Goal: Contribute content

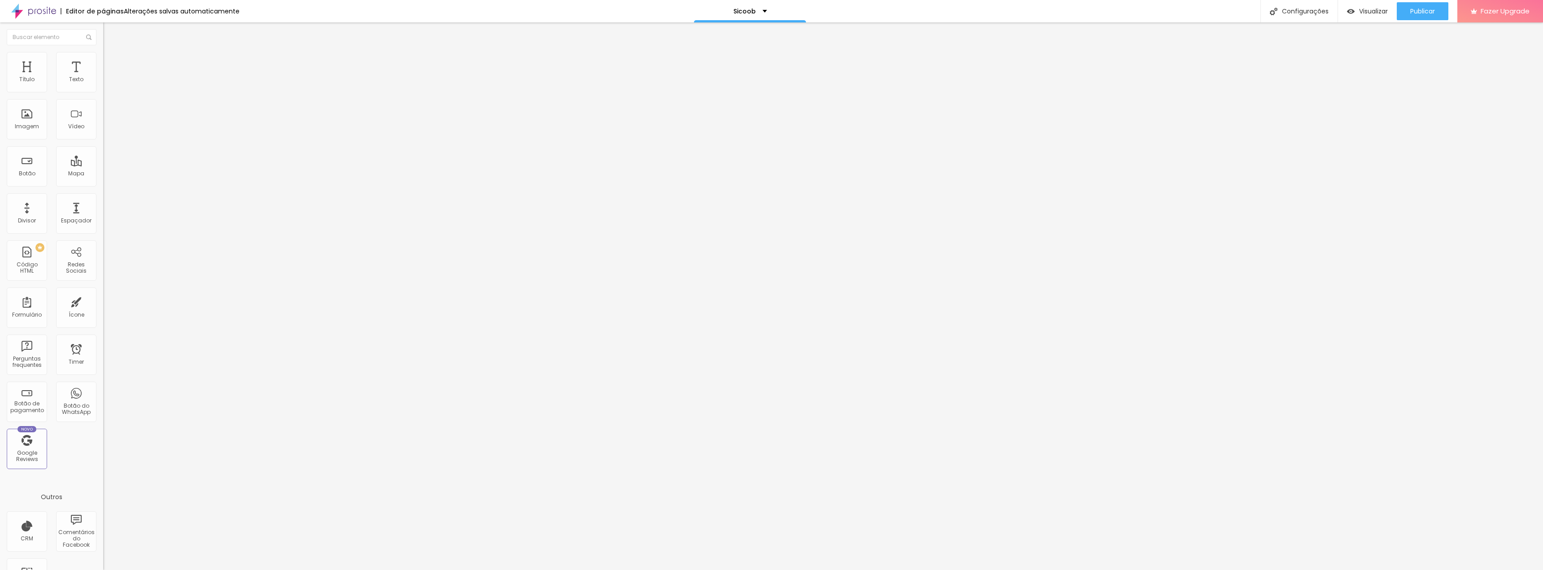
click at [103, 145] on div at bounding box center [154, 112] width 103 height 69
click at [103, 78] on div "170 caracteres" at bounding box center [154, 72] width 103 height 12
click at [103, 77] on img at bounding box center [105, 74] width 5 height 5
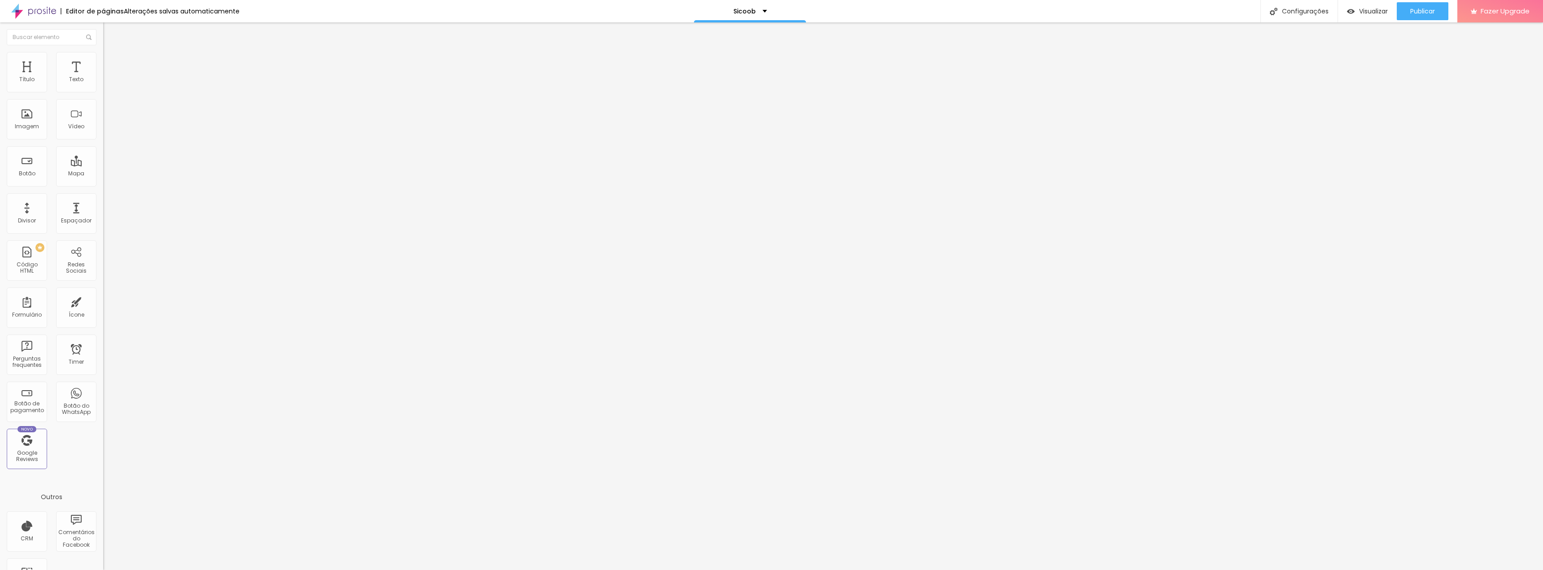
drag, startPoint x: 812, startPoint y: 173, endPoint x: 821, endPoint y: 174, distance: 9.0
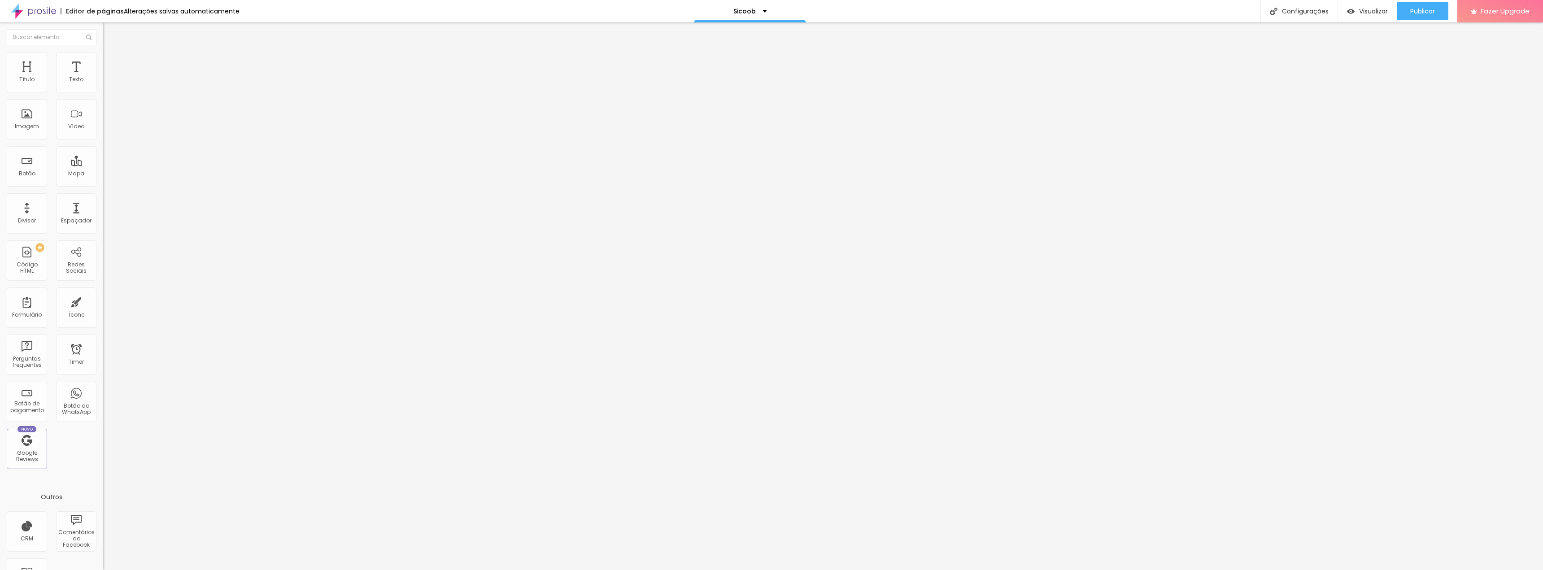
drag, startPoint x: 909, startPoint y: 173, endPoint x: 918, endPoint y: 172, distance: 8.5
drag, startPoint x: 61, startPoint y: 53, endPoint x: 80, endPoint y: 60, distance: 20.3
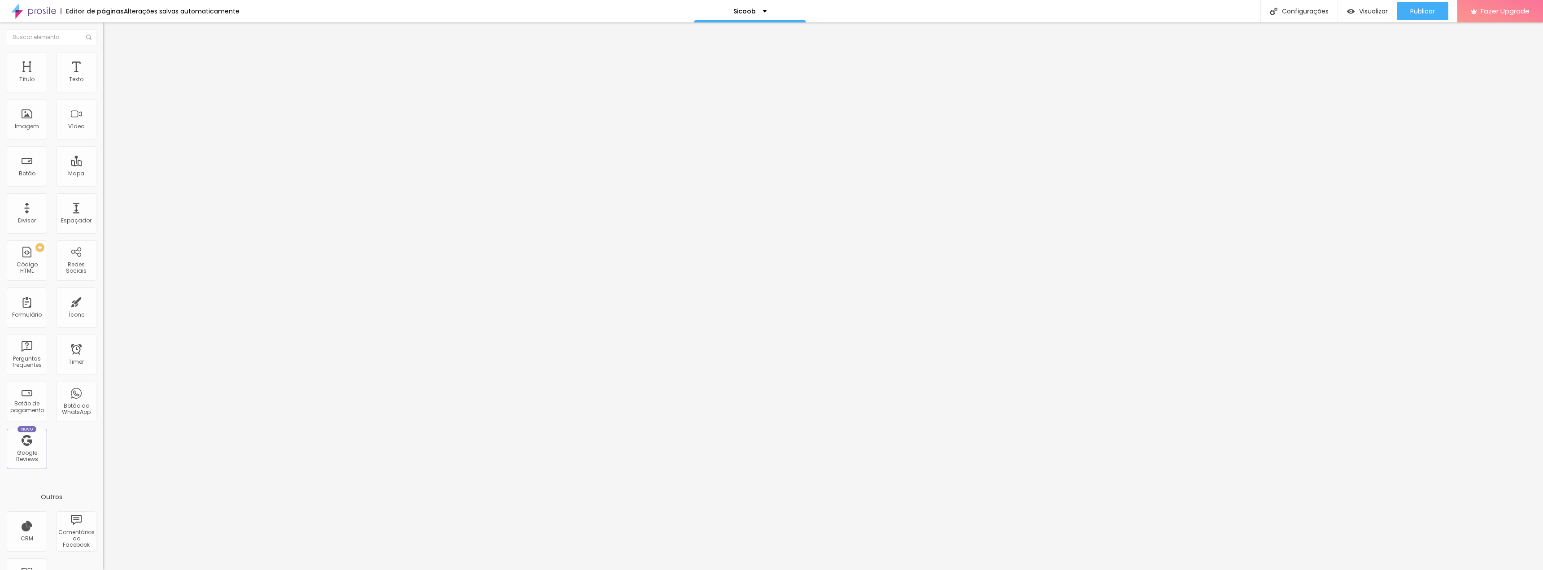
click at [103, 53] on ul "Conteúdo Avançado" at bounding box center [154, 52] width 103 height 18
click at [103, 60] on li "Avançado" at bounding box center [154, 56] width 103 height 9
type input "2"
type input "4"
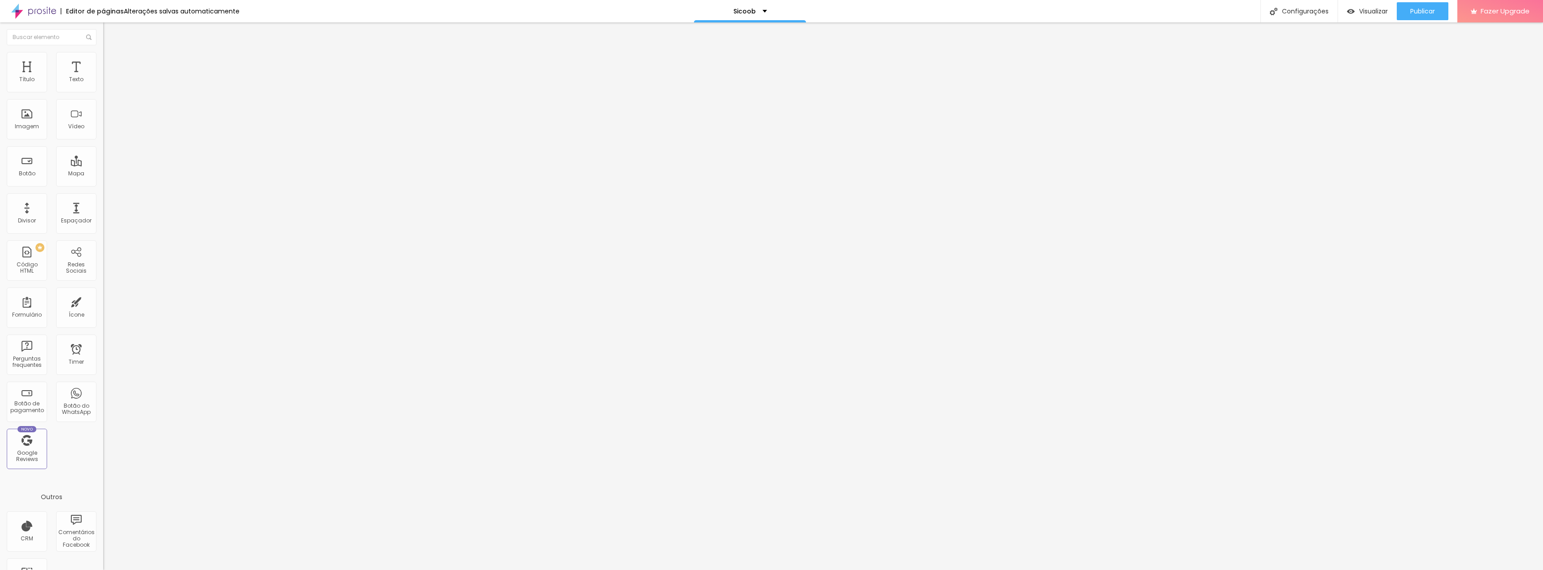
type input "4"
type input "7"
type input "13"
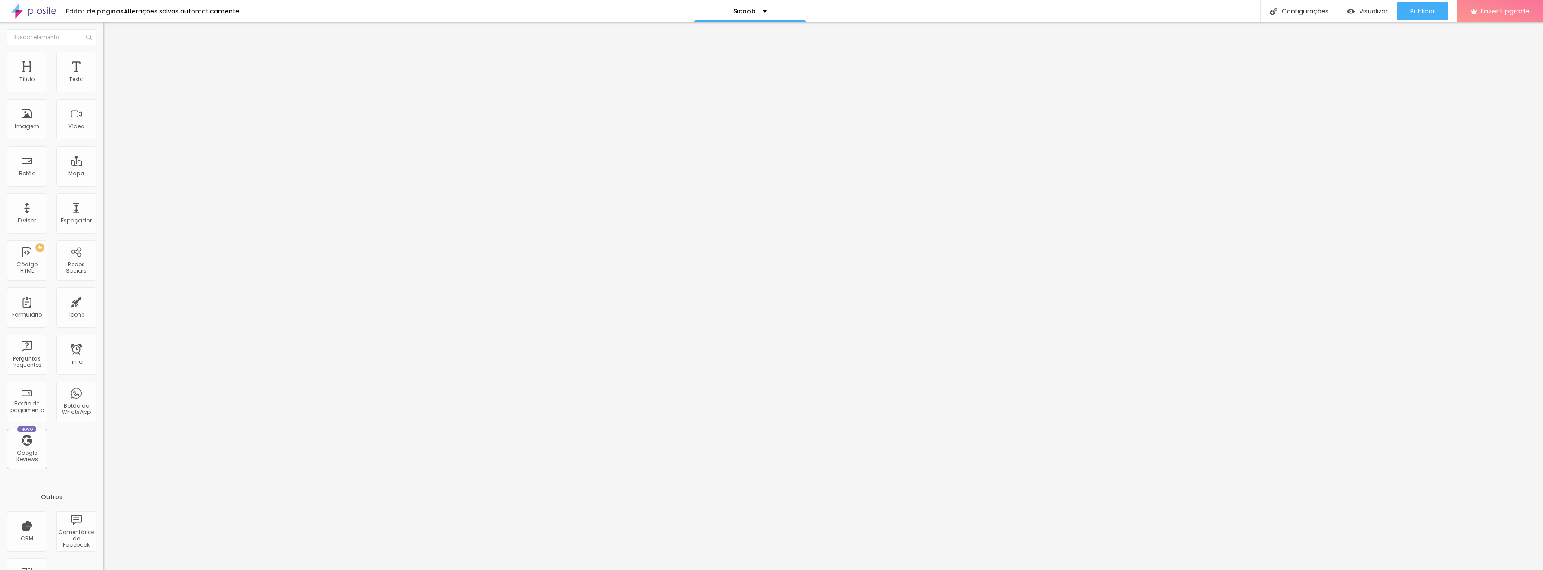
type input "21"
type input "28"
type input "37"
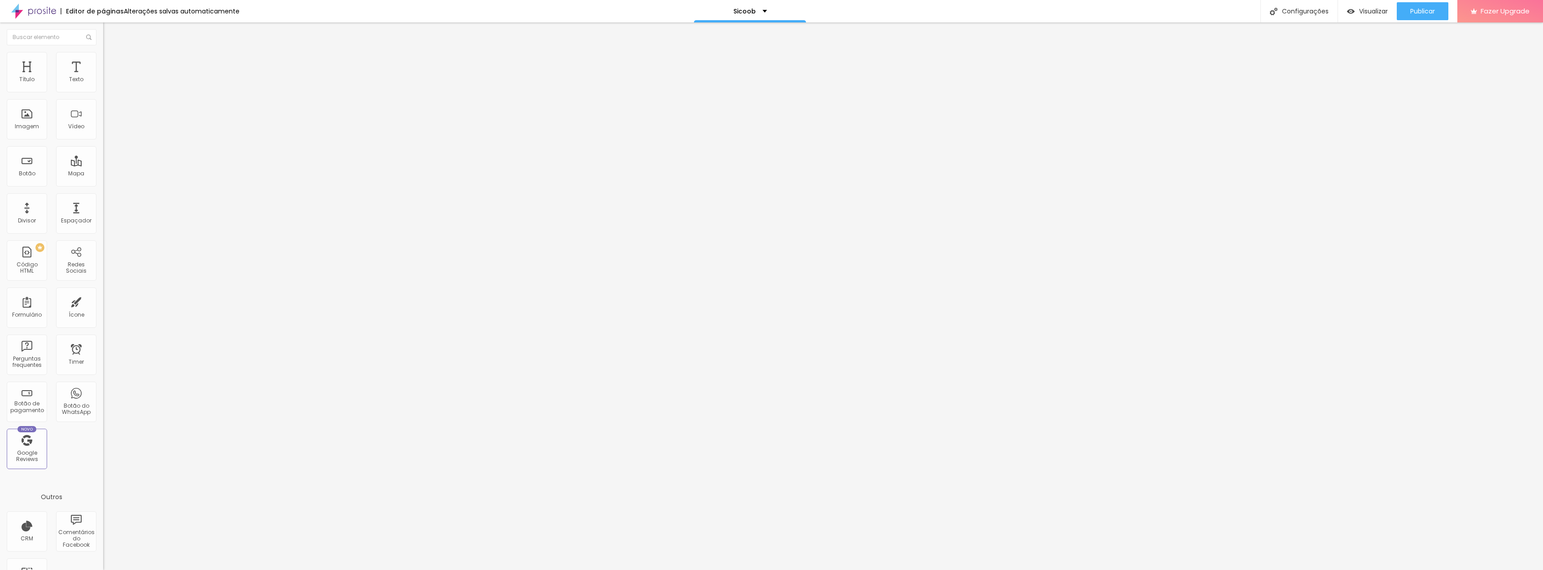
type input "37"
type input "46"
type input "57"
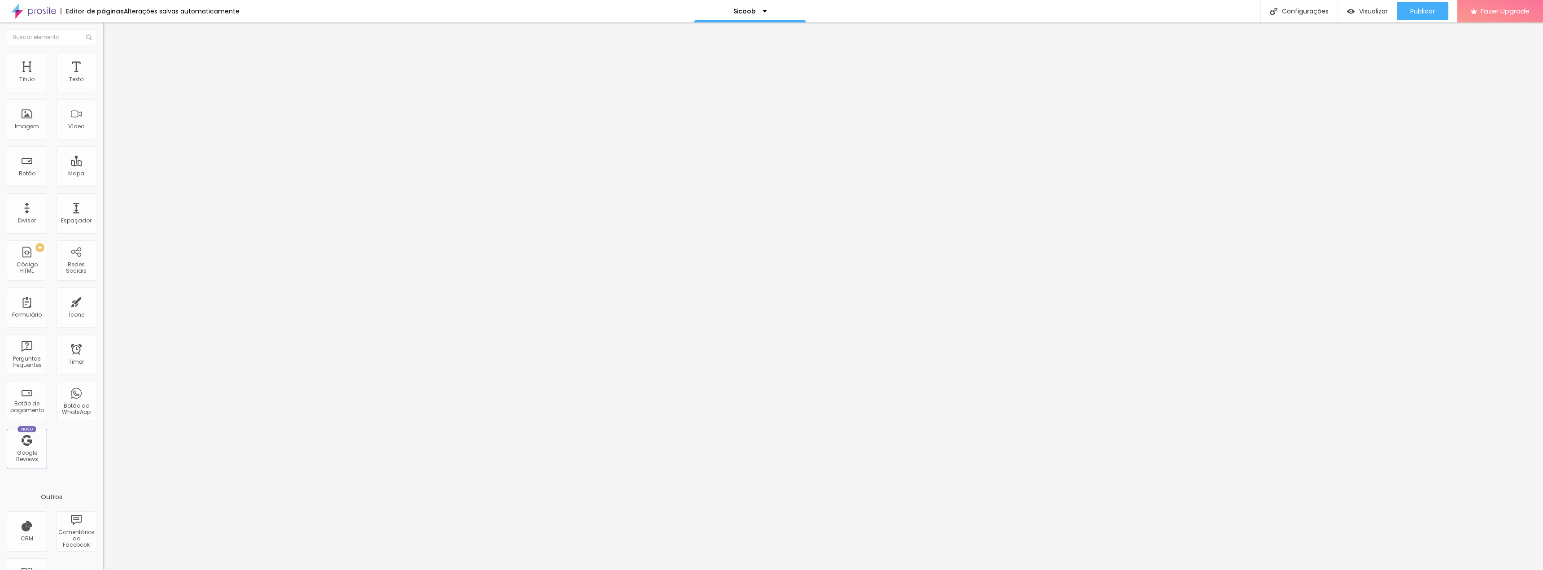
type input "68"
type input "80"
type input "91"
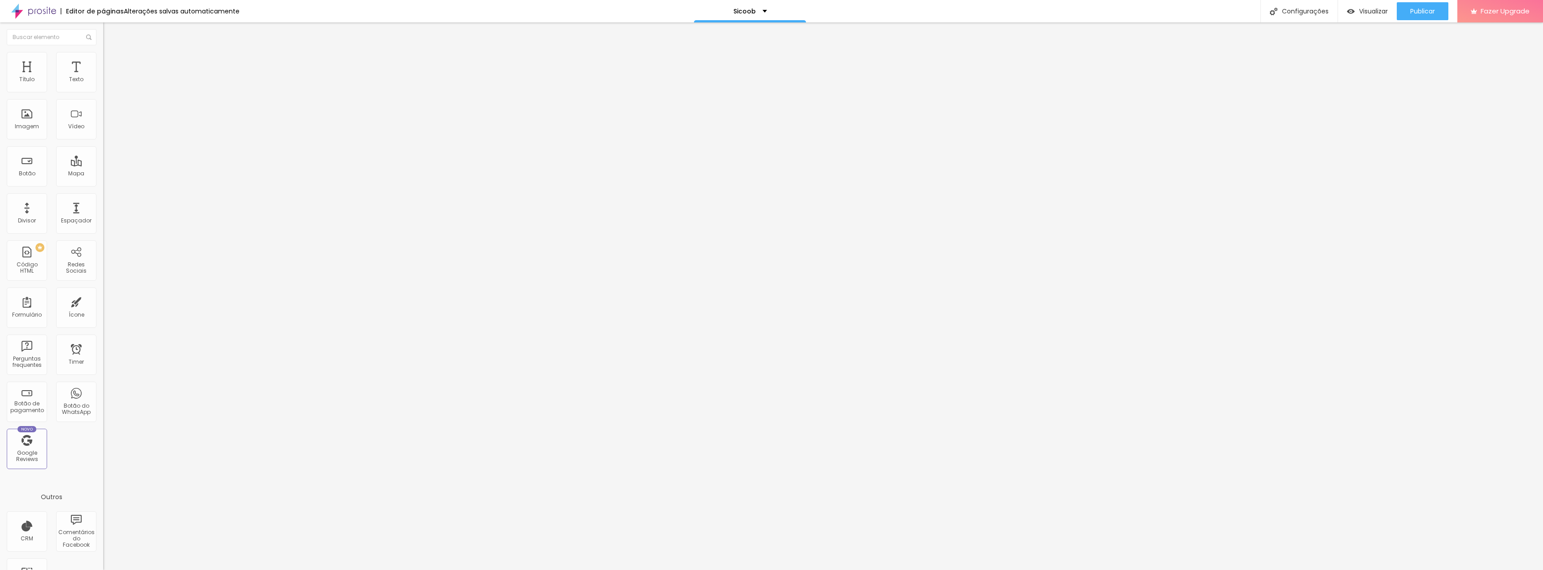
type input "91"
type input "100"
type input "83"
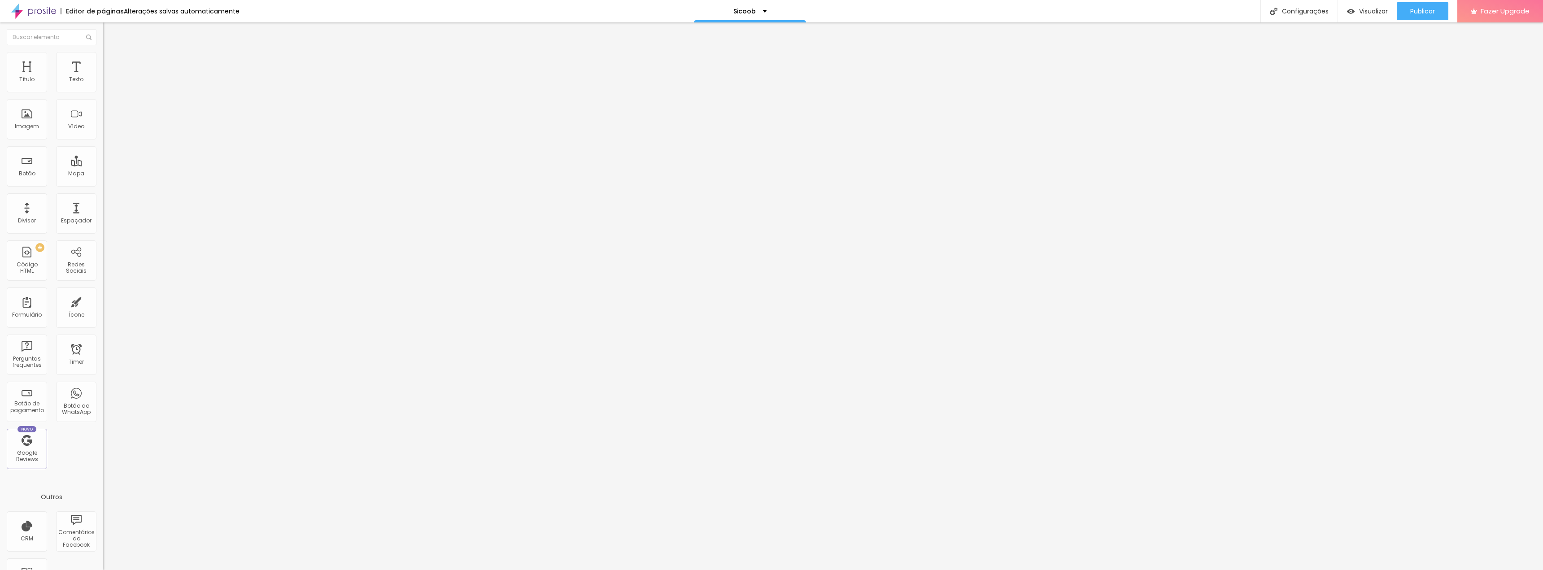
type input "61"
type input "31"
type input "2"
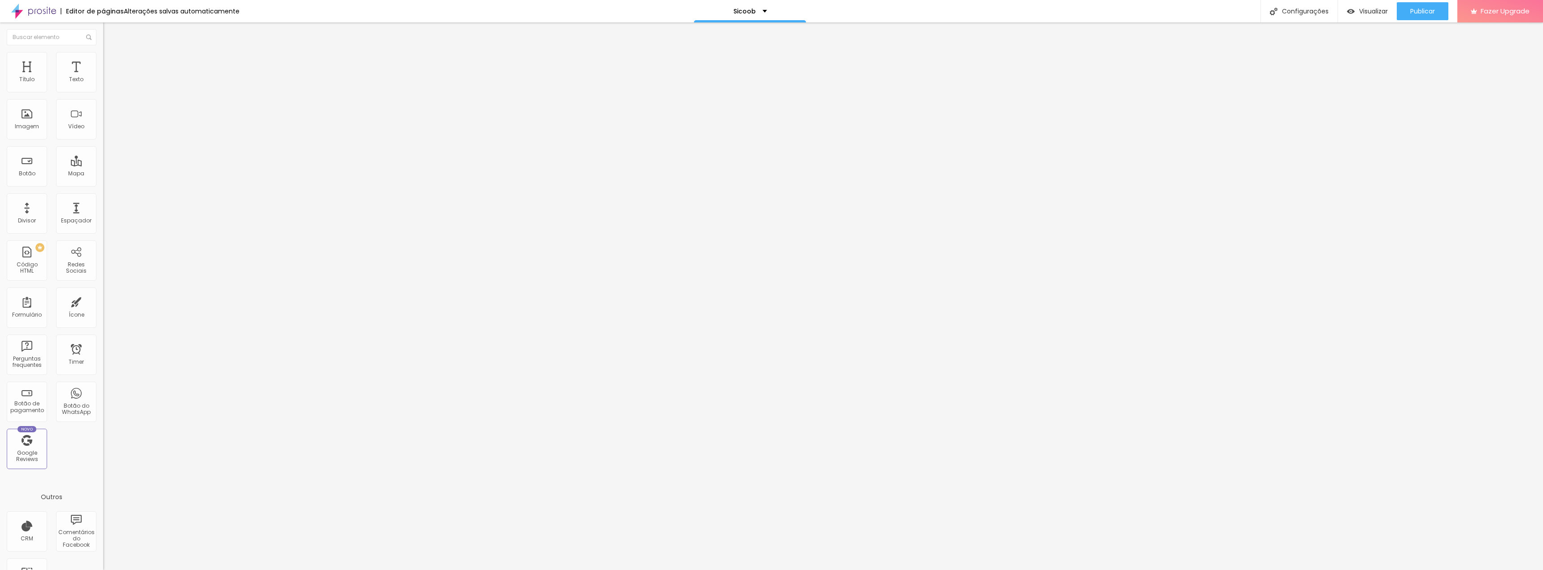
type input "2"
type input "0"
drag, startPoint x: 21, startPoint y: 88, endPoint x: -57, endPoint y: 91, distance: 78.5
click at [103, 165] on input "range" at bounding box center [132, 168] width 58 height 7
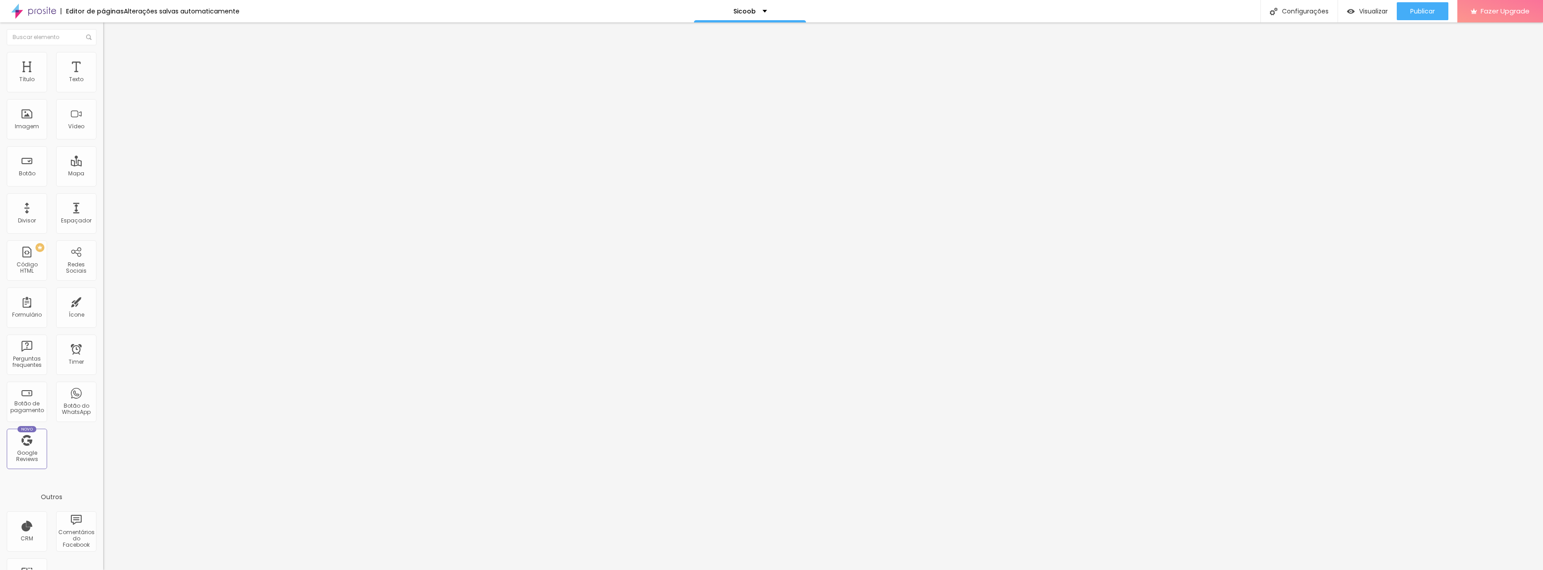
type input "3"
type input "4"
type input "6"
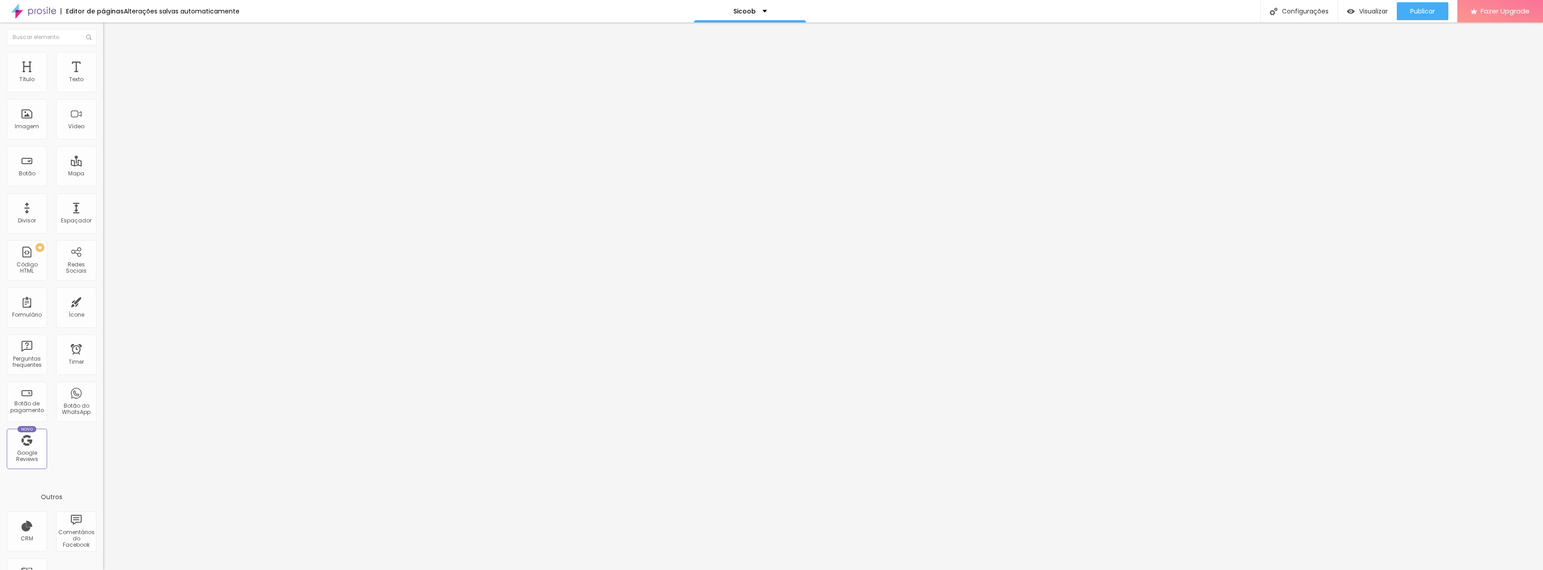
type input "6"
type input "7"
type input "10"
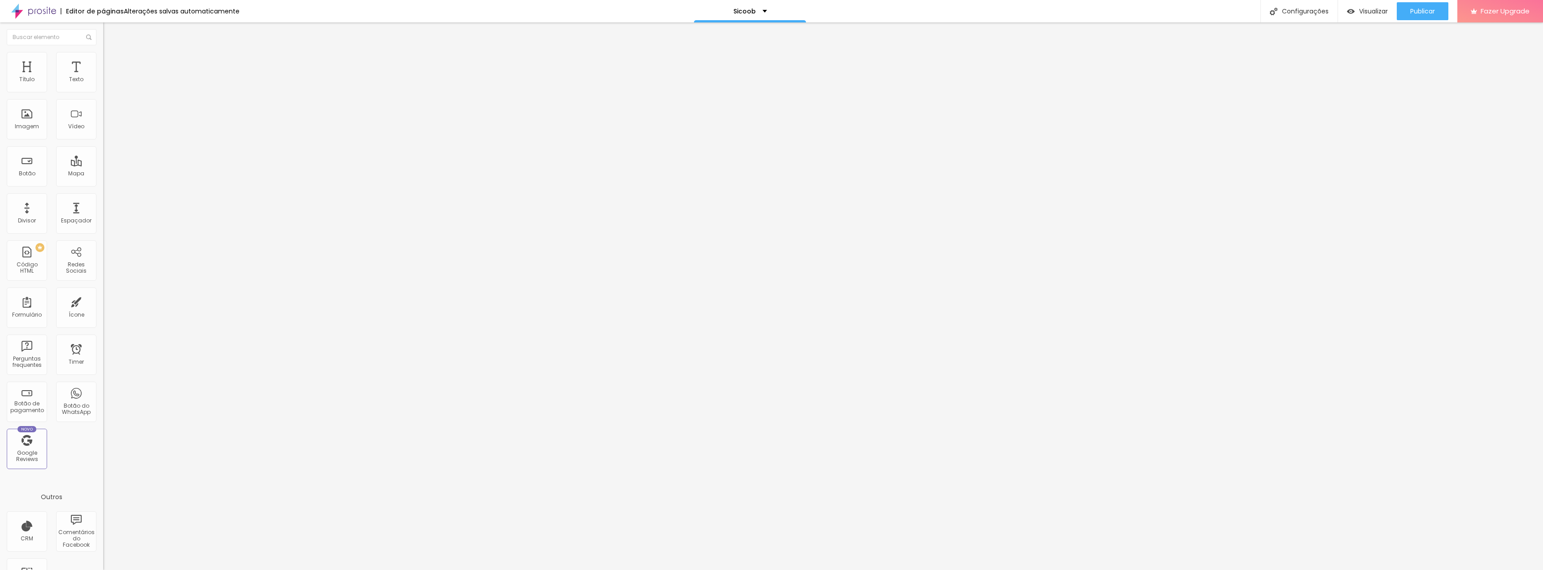
type input "13"
type input "18"
type input "22"
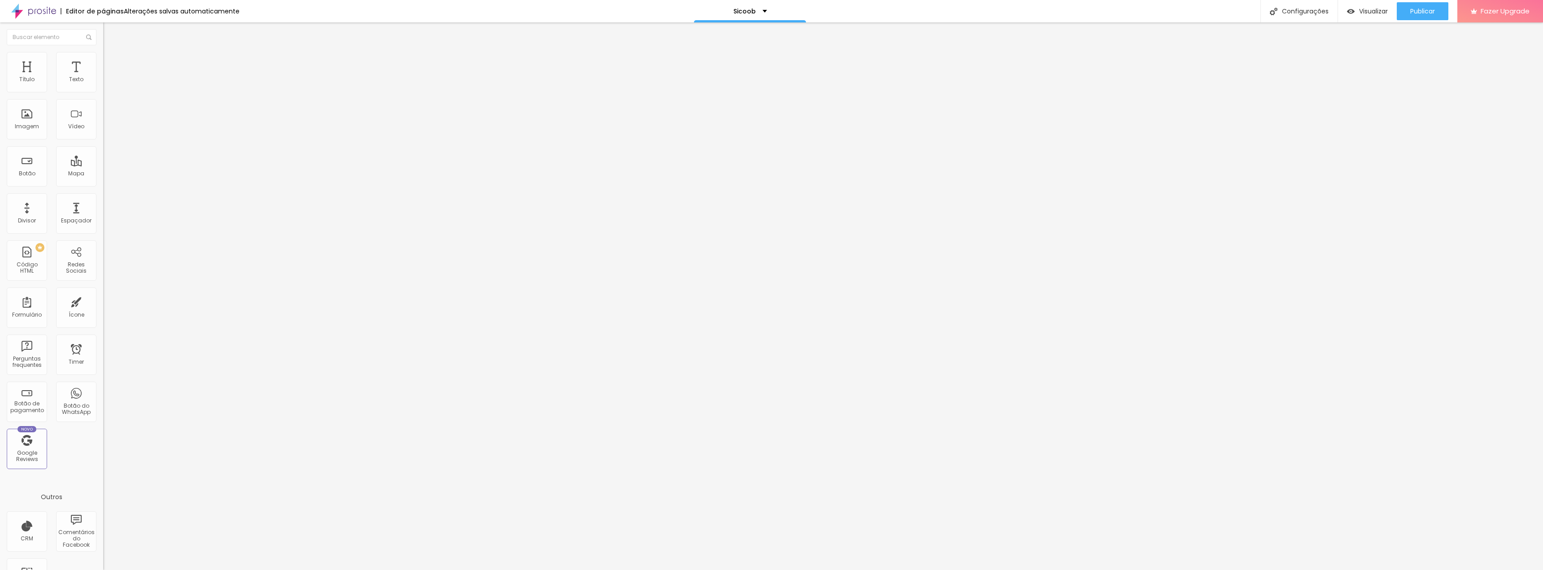
type input "22"
type input "28"
type input "35"
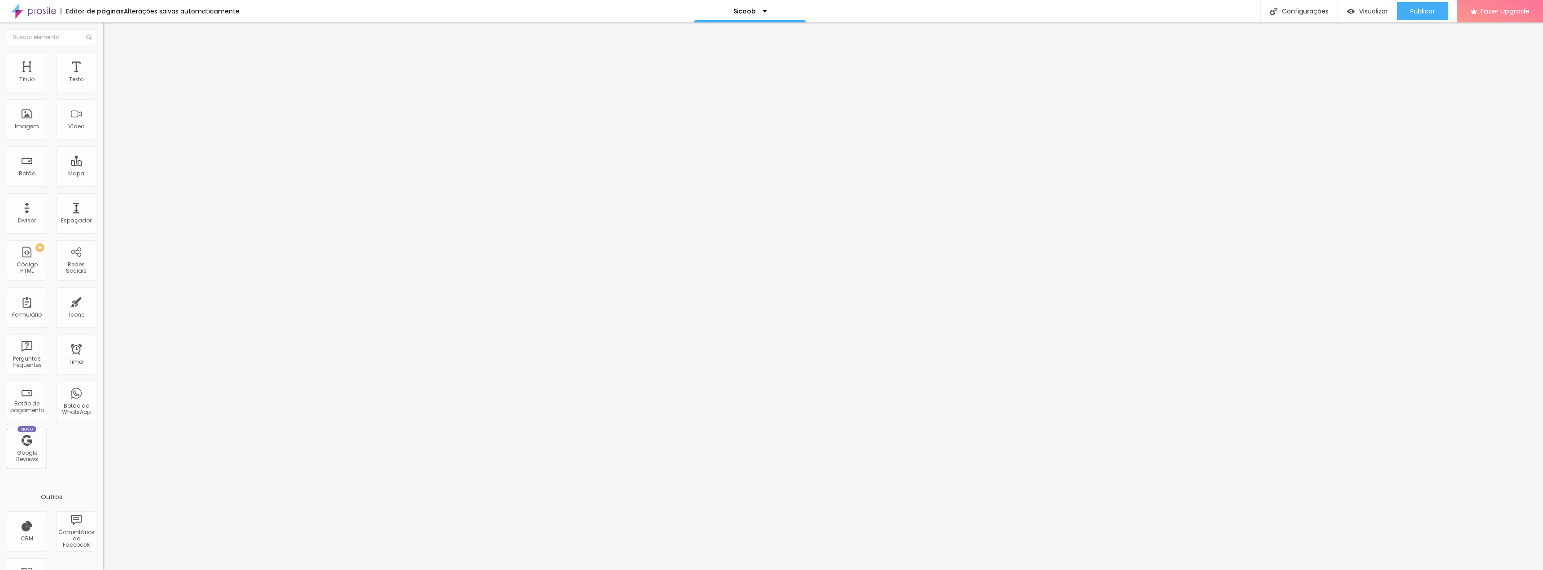
type input "42"
type input "49"
type input "58"
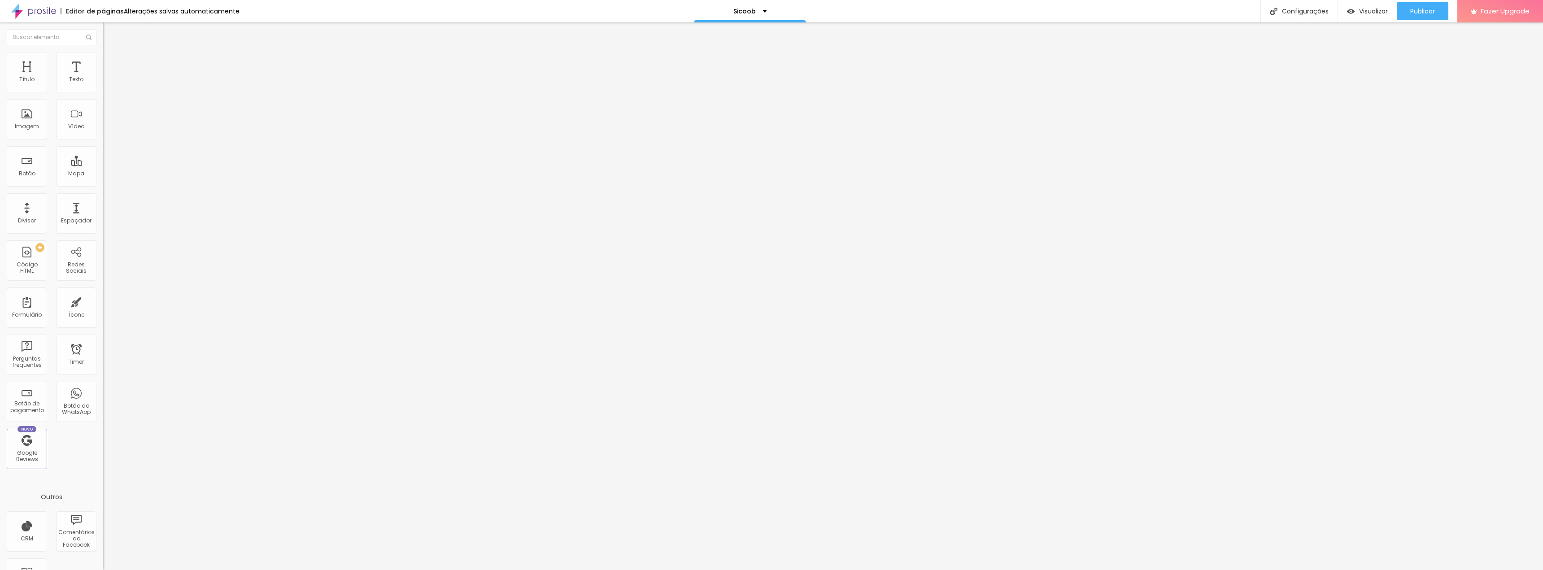
type input "58"
type input "65"
type input "72"
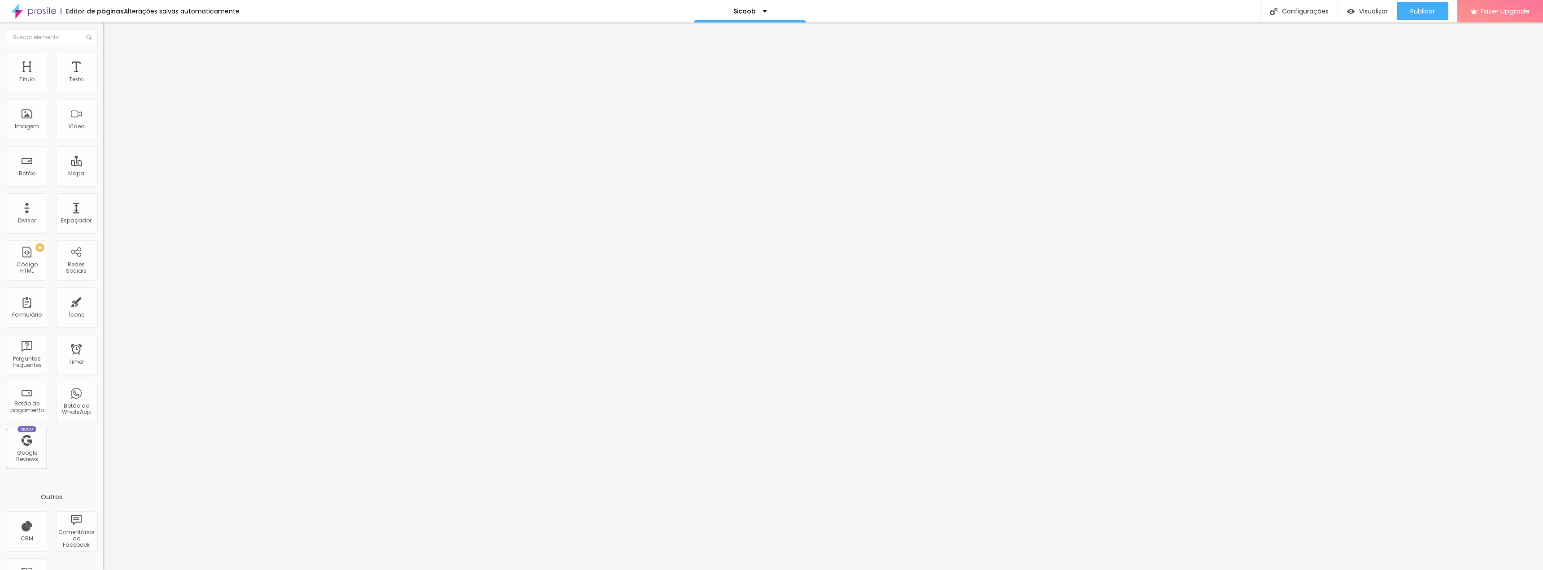
type input "78"
type input "85"
type input "91"
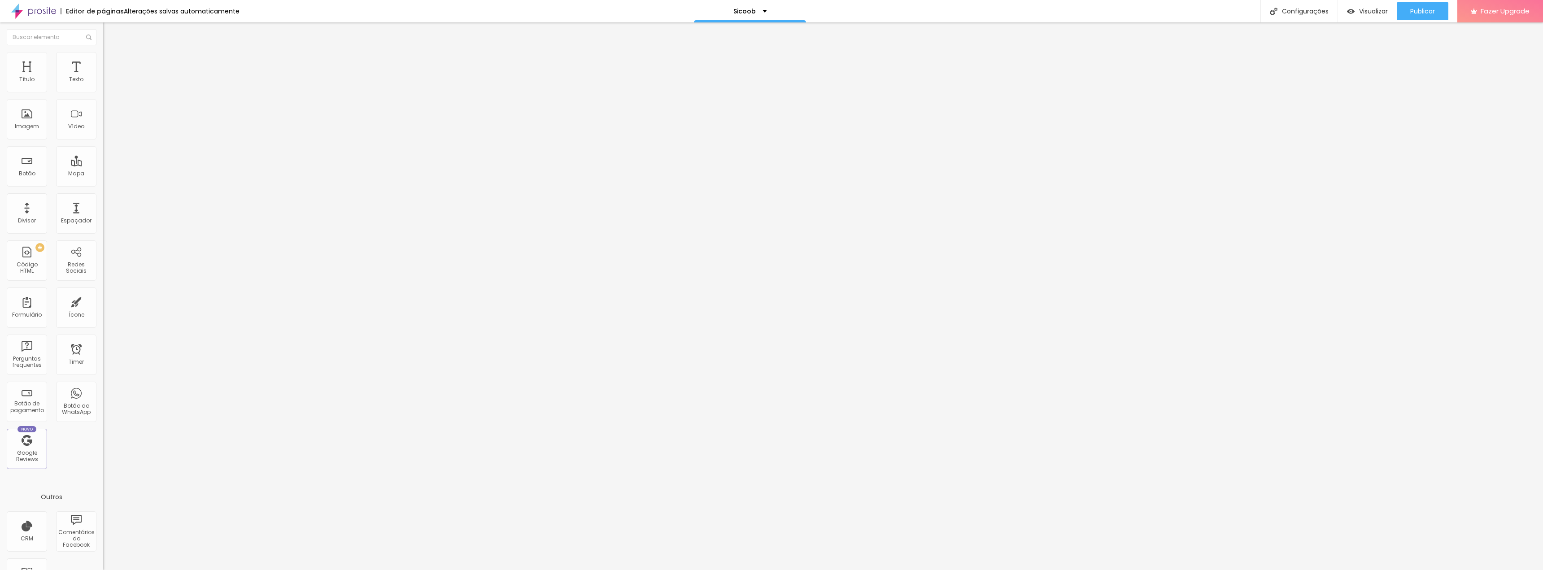
type input "91"
type input "97"
type input "100"
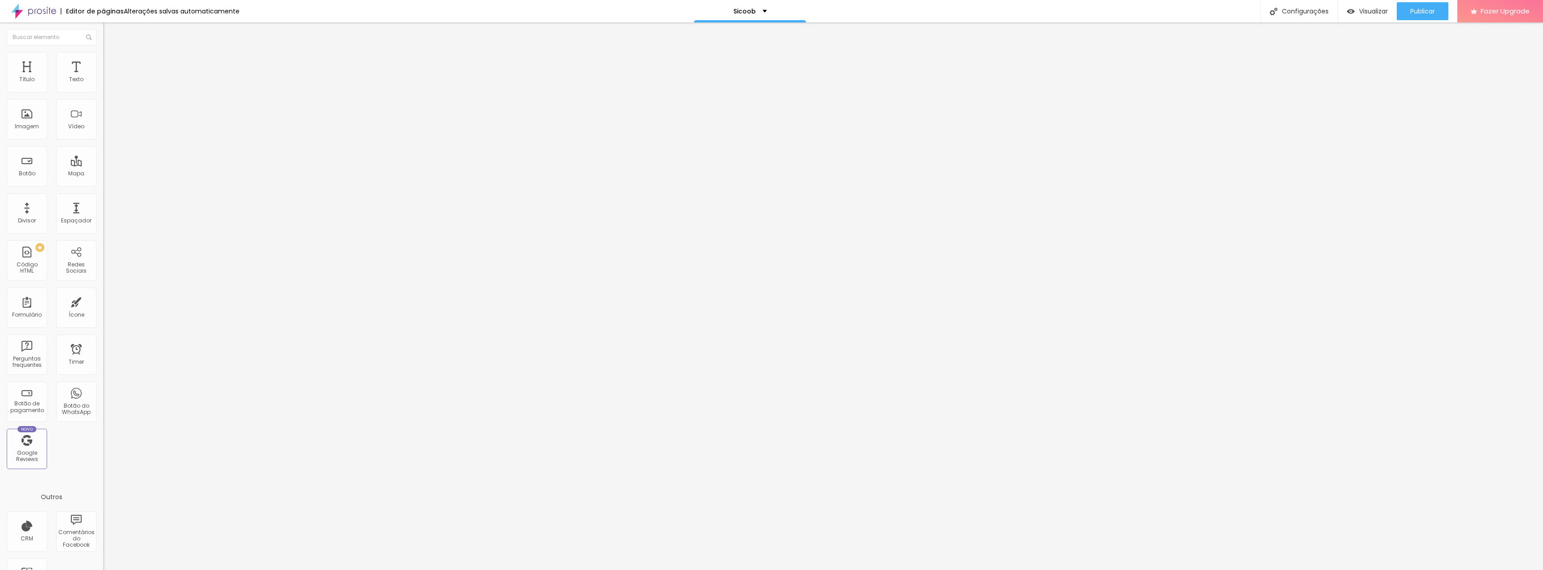
drag, startPoint x: 22, startPoint y: 108, endPoint x: 139, endPoint y: 108, distance: 117.0
type input "100"
click at [139, 292] on input "range" at bounding box center [132, 295] width 58 height 7
click at [1426, 11] on span "Publicar" at bounding box center [1422, 11] width 25 height 7
click at [110, 31] on img "button" at bounding box center [113, 32] width 7 height 7
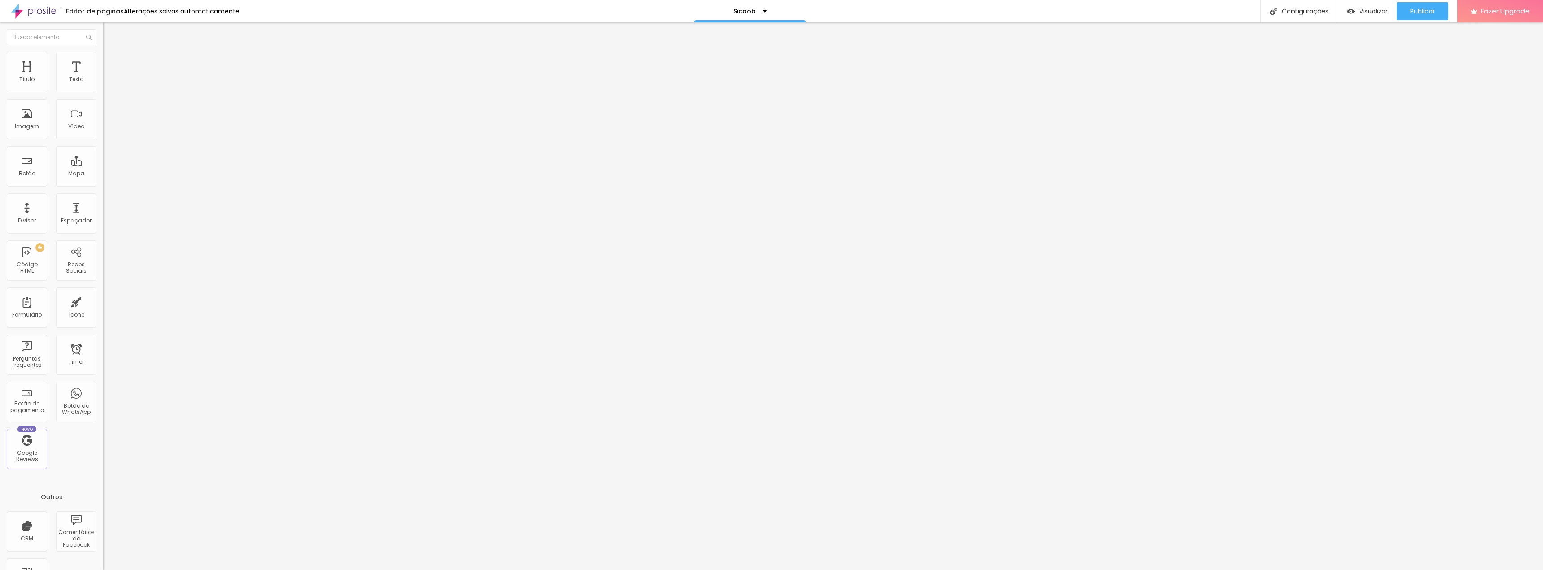
click at [43, 13] on img at bounding box center [33, 11] width 45 height 22
